Goal: Information Seeking & Learning: Check status

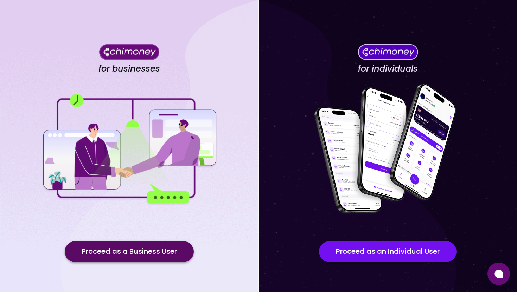
click at [140, 258] on button "Proceed as a Business User" at bounding box center [129, 251] width 129 height 21
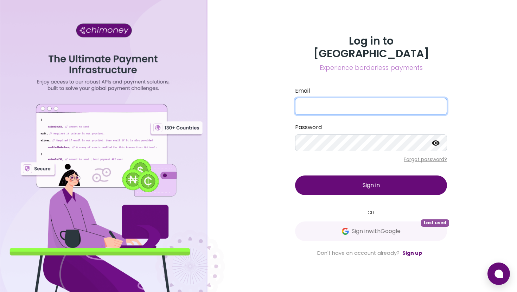
click at [345, 98] on input "Email" at bounding box center [371, 106] width 152 height 17
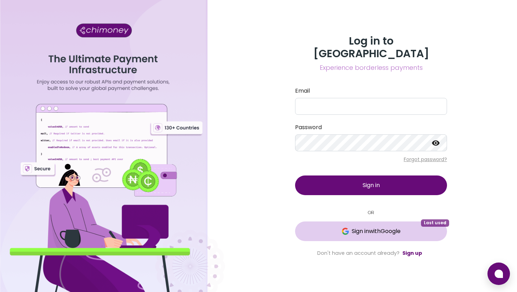
click at [432, 220] on span "Last used" at bounding box center [435, 223] width 28 height 7
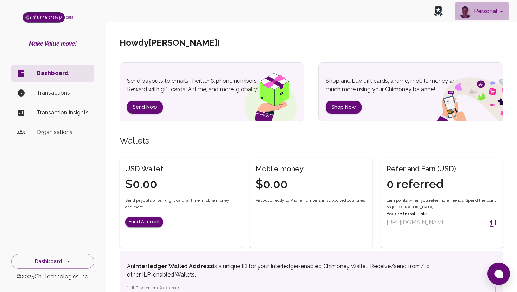
click at [471, 13] on img "account of current user" at bounding box center [465, 11] width 14 height 14
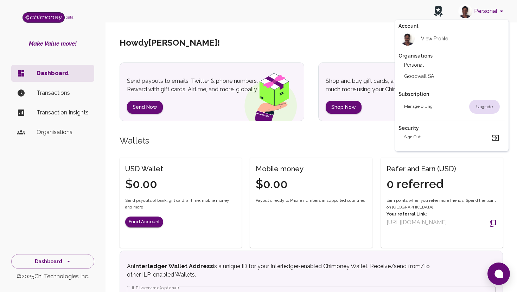
click at [440, 77] on li "Goodwall SA" at bounding box center [451, 76] width 107 height 11
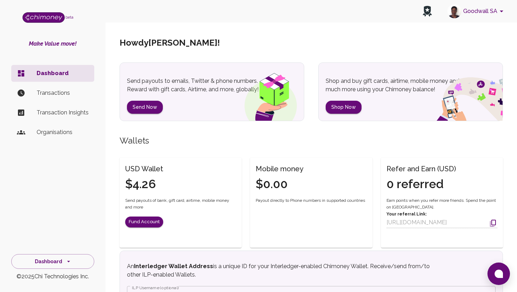
click at [475, 15] on button "Goodwall SA" at bounding box center [476, 11] width 64 height 18
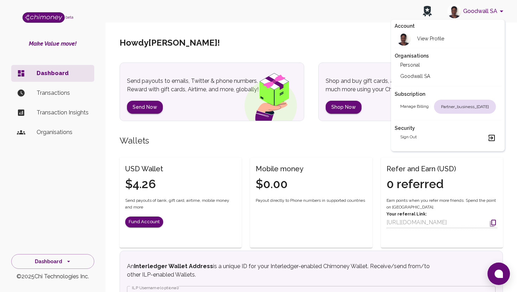
click at [451, 72] on li "Goodwall SA" at bounding box center [447, 76] width 107 height 11
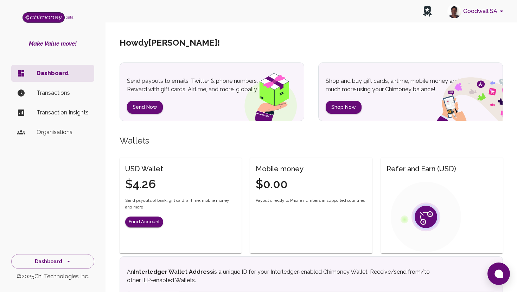
click at [76, 97] on p "Transactions" at bounding box center [63, 93] width 52 height 8
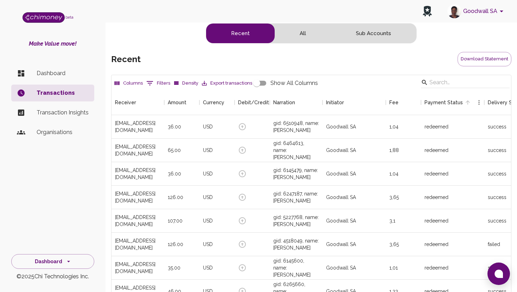
scroll to position [261, 399]
click at [443, 82] on input "Search" at bounding box center [464, 82] width 70 height 11
paste input "[EMAIL_ADDRESS][DOMAIN_NAME]"
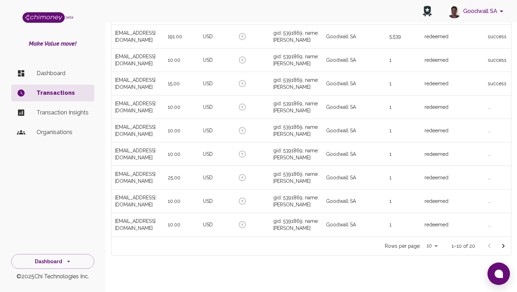
scroll to position [114, 0]
type input "[EMAIL_ADDRESS][DOMAIN_NAME]"
click at [502, 246] on icon "Go to next page" at bounding box center [503, 246] width 8 height 8
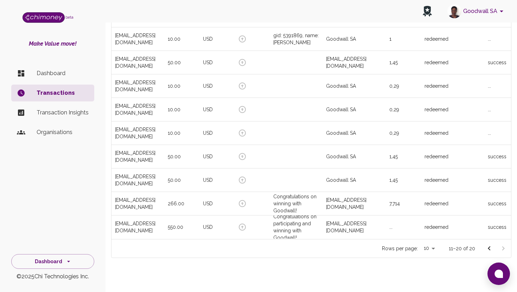
scroll to position [118, 0]
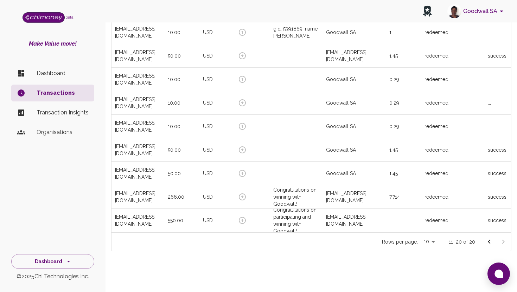
click at [491, 245] on icon "Go to previous page" at bounding box center [489, 242] width 8 height 8
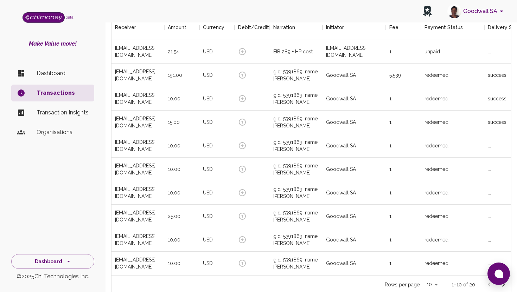
scroll to position [17, 0]
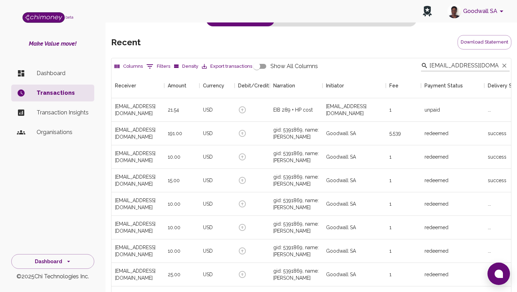
click at [439, 66] on div "[EMAIL_ADDRESS][DOMAIN_NAME]" at bounding box center [465, 65] width 89 height 11
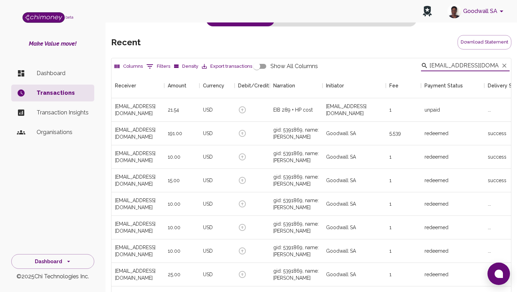
scroll to position [0, 8]
click at [456, 65] on input "[EMAIL_ADDRESS][DOMAIN_NAME]" at bounding box center [464, 65] width 70 height 11
paste input "opiebasylivia594"
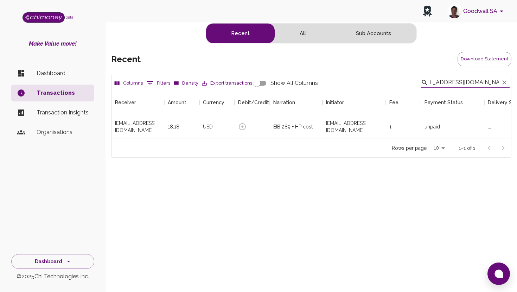
scroll to position [0, 0]
type input "[EMAIL_ADDRESS][DOMAIN_NAME]"
click at [450, 83] on input "[EMAIL_ADDRESS][DOMAIN_NAME]" at bounding box center [464, 82] width 70 height 11
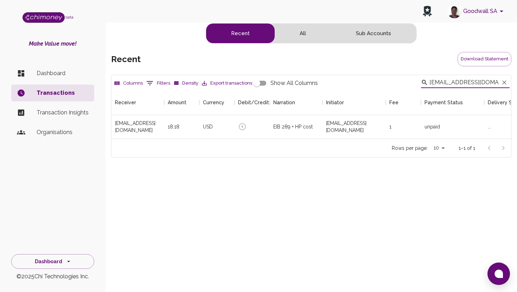
paste input "henrybayern2"
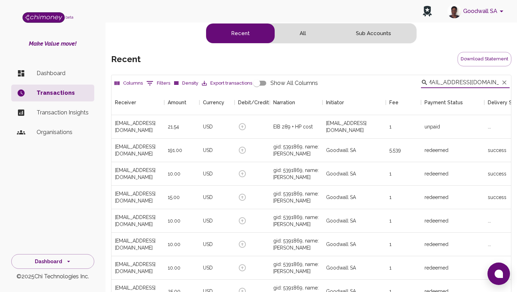
scroll to position [261, 399]
type input "[EMAIL_ADDRESS][DOMAIN_NAME]"
click at [443, 172] on div "redeemed" at bounding box center [436, 173] width 24 height 7
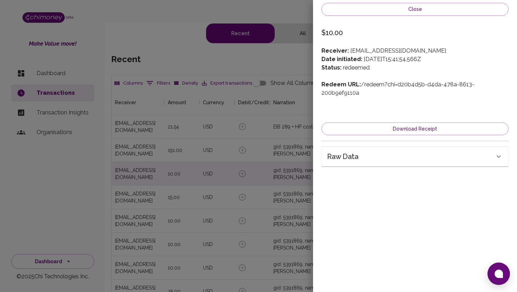
click at [290, 71] on div at bounding box center [258, 146] width 517 height 292
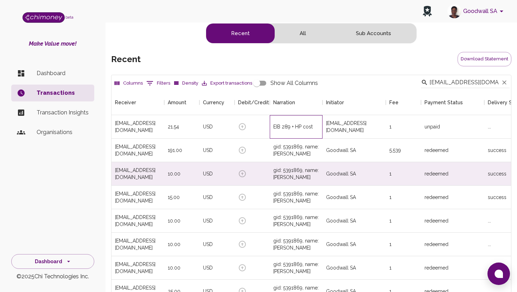
click at [296, 131] on div "EIB 289 + HP cost" at bounding box center [296, 127] width 53 height 24
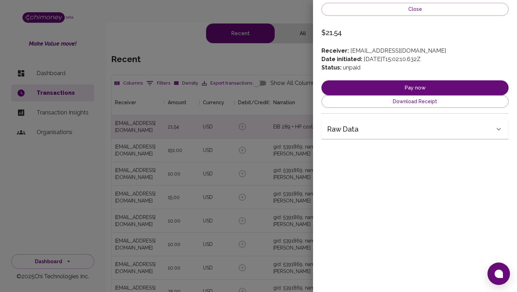
click at [190, 132] on div at bounding box center [258, 146] width 517 height 292
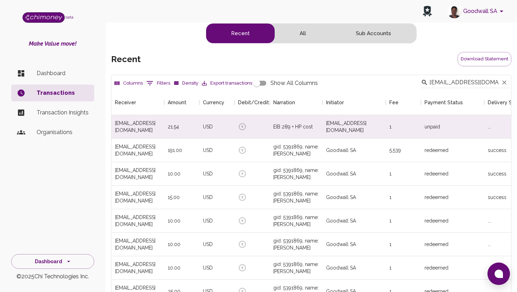
click at [360, 89] on div "Columns 0 Filters Density Export transactions Show All Columns [EMAIL_ADDRESS][…" at bounding box center [311, 83] width 396 height 13
click at [454, 84] on input "[EMAIL_ADDRESS][DOMAIN_NAME]" at bounding box center [464, 82] width 70 height 11
paste input "opiebasylivia594"
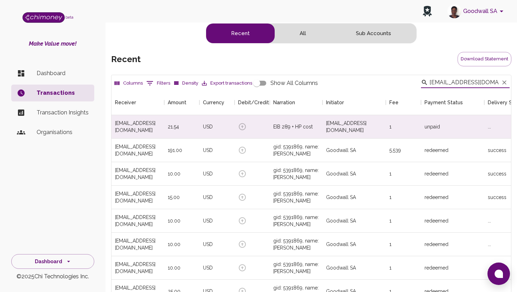
type input "[EMAIL_ADDRESS][DOMAIN_NAME]"
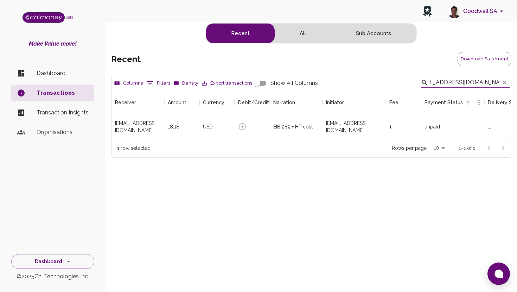
scroll to position [49, 399]
click at [453, 84] on input "[EMAIL_ADDRESS][DOMAIN_NAME]" at bounding box center [464, 82] width 70 height 11
paste input "[PERSON_NAME]"
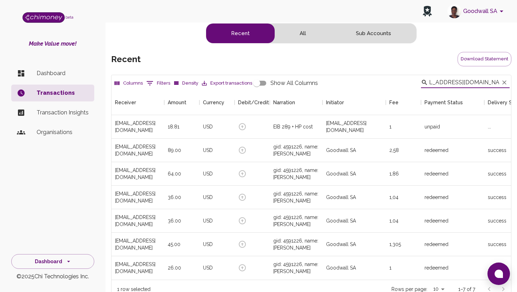
scroll to position [190, 399]
type input "[EMAIL_ADDRESS][DOMAIN_NAME]"
